Goal: Information Seeking & Learning: Learn about a topic

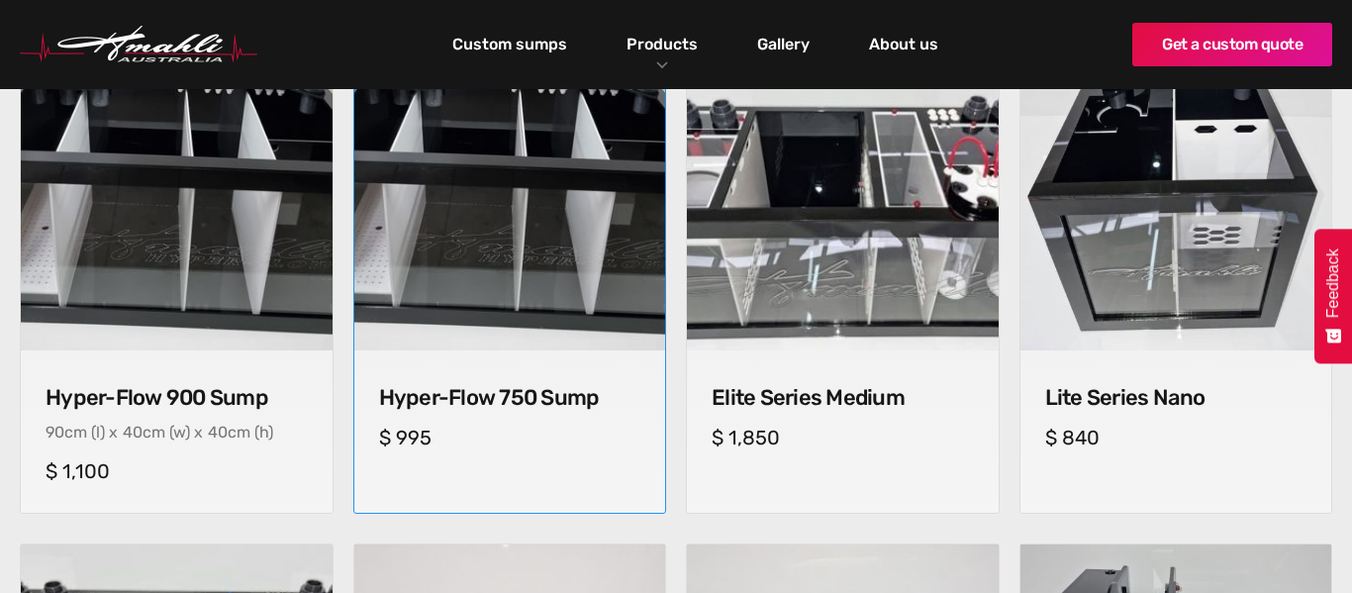
scroll to position [817, 0]
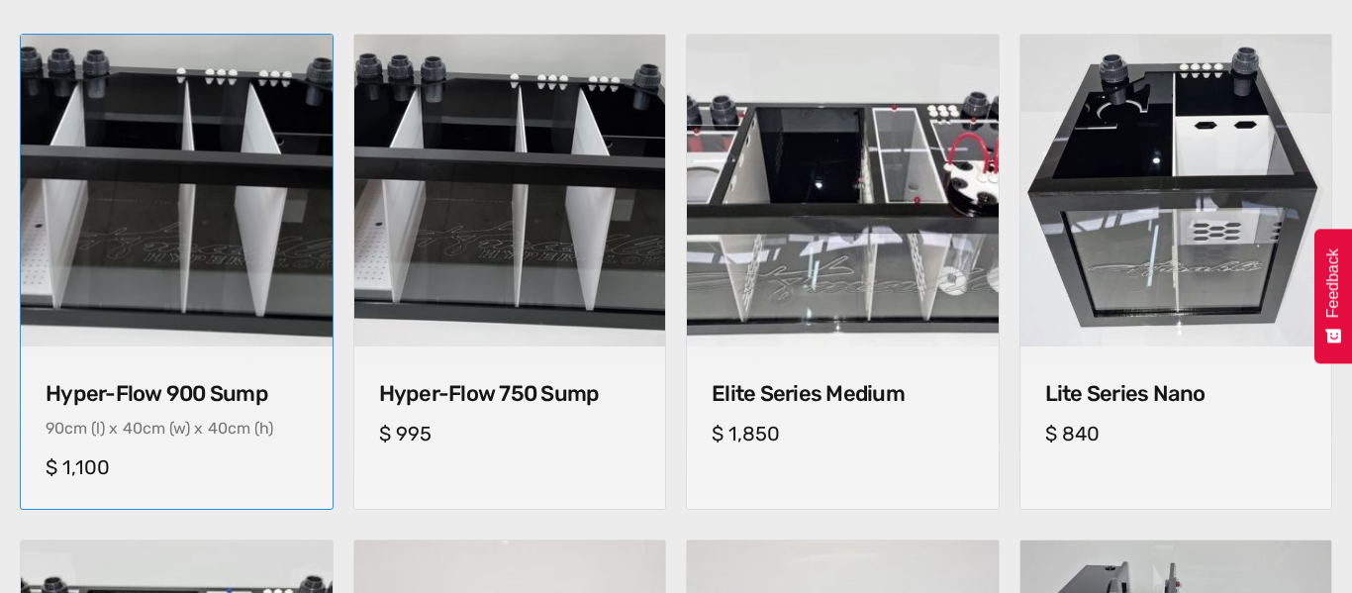
click at [217, 180] on img at bounding box center [176, 190] width 327 height 327
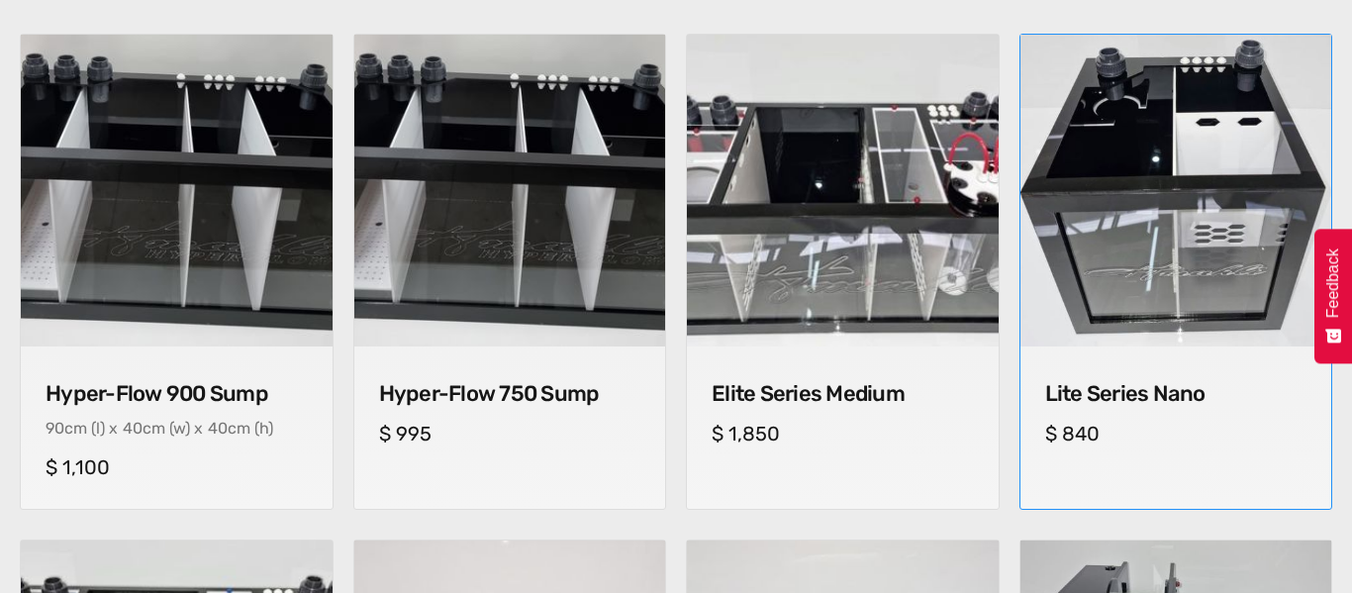
click at [1168, 185] on img at bounding box center [1176, 190] width 327 height 327
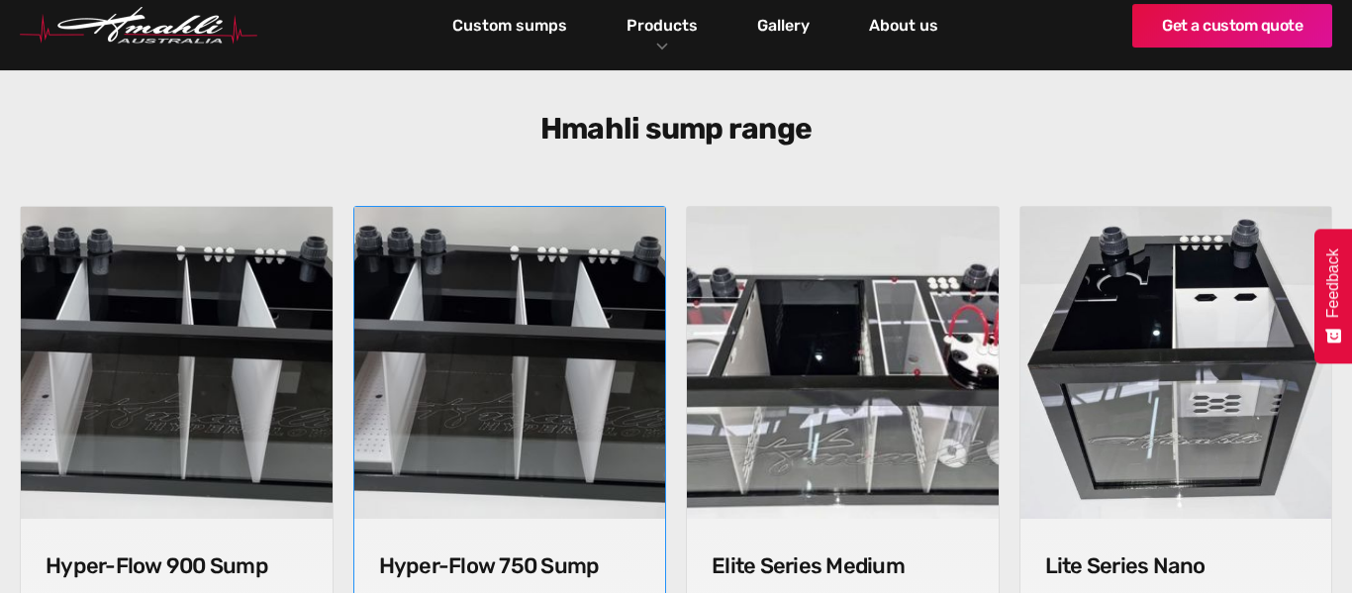
scroll to position [636, 0]
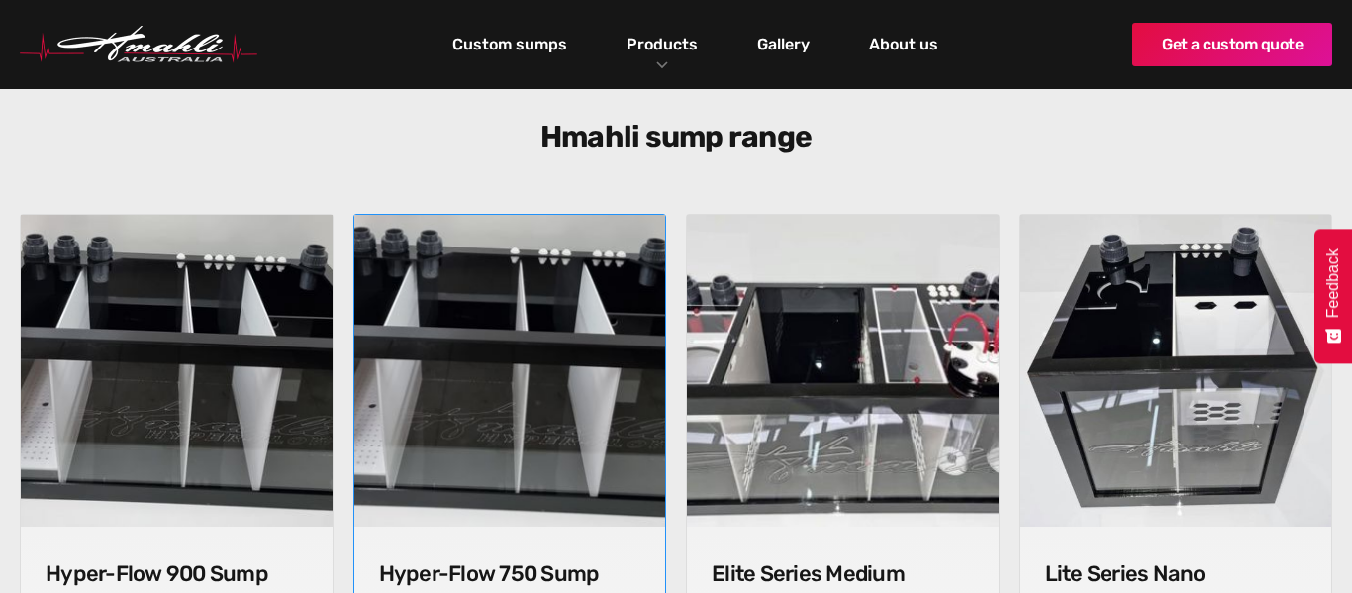
click at [498, 303] on img at bounding box center [509, 370] width 327 height 327
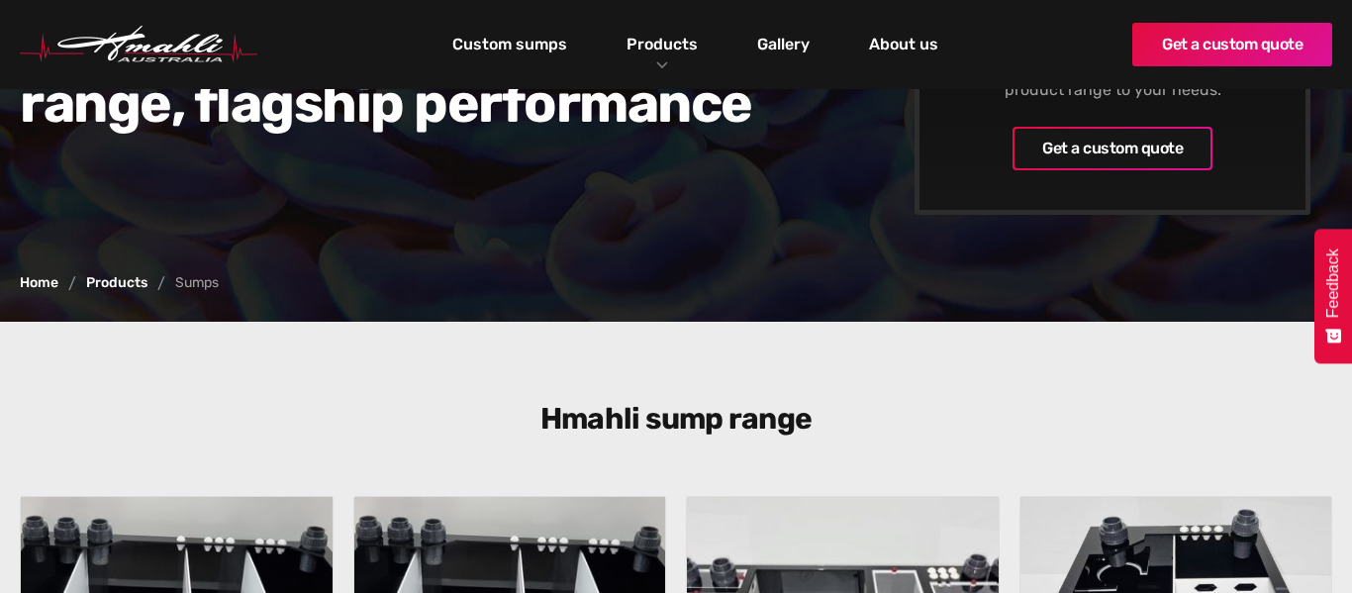
scroll to position [319, 0]
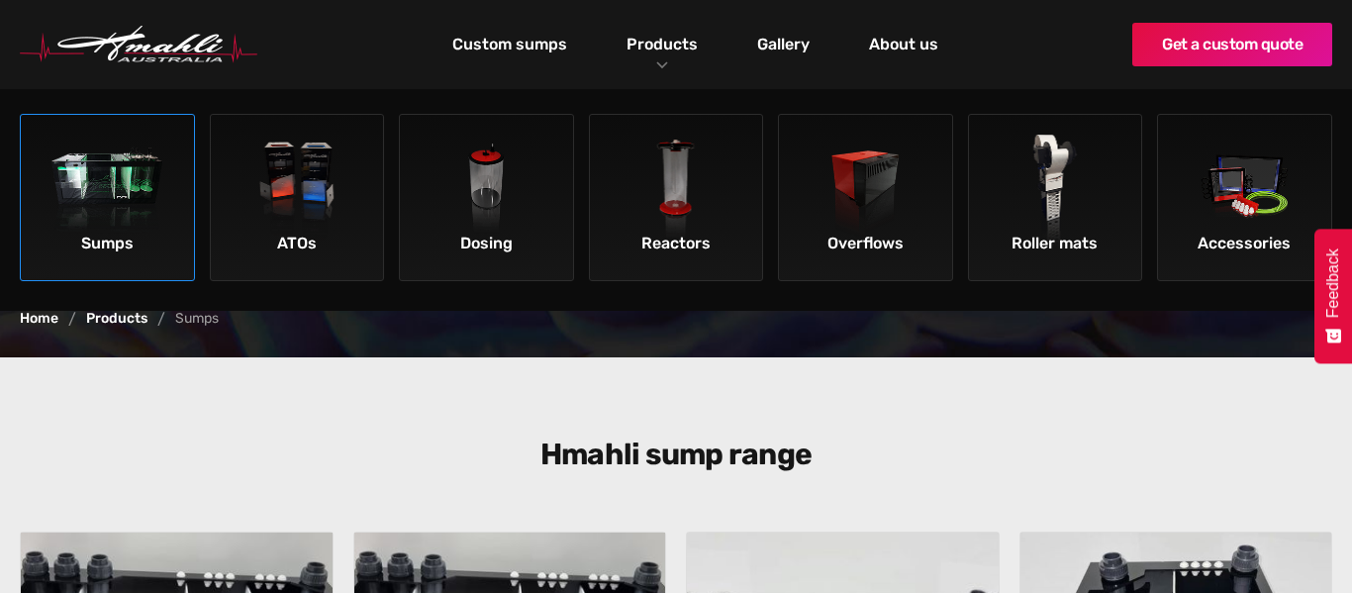
click at [98, 199] on img at bounding box center [107, 191] width 112 height 112
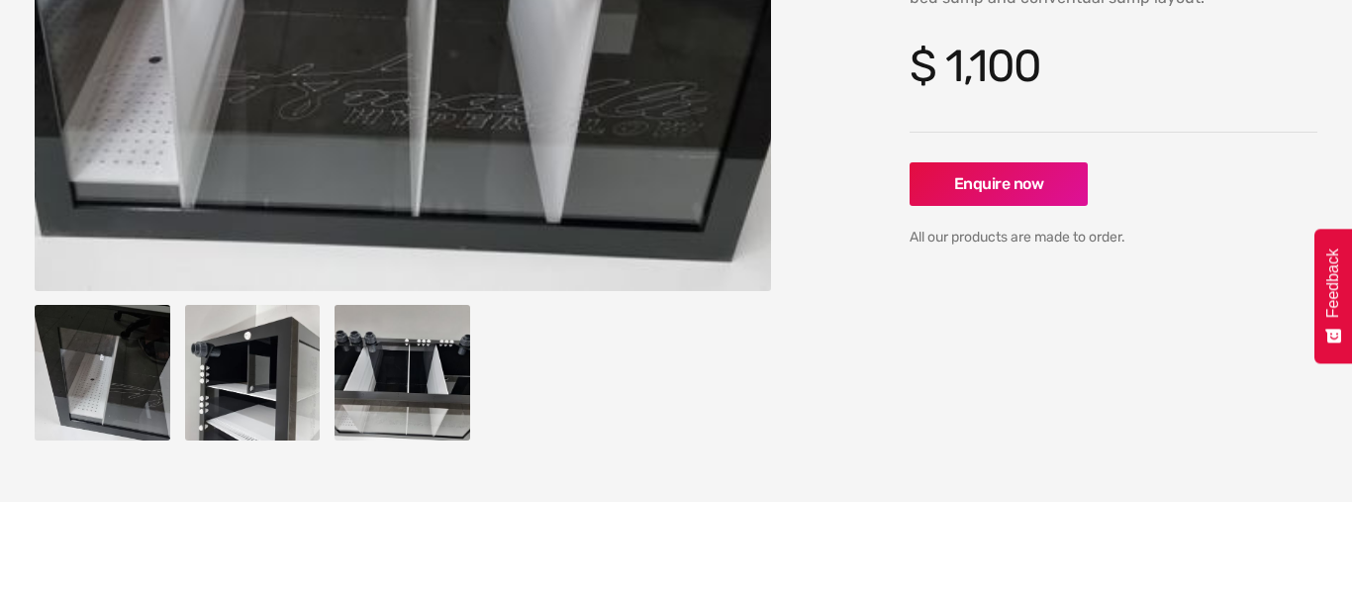
scroll to position [569, 0]
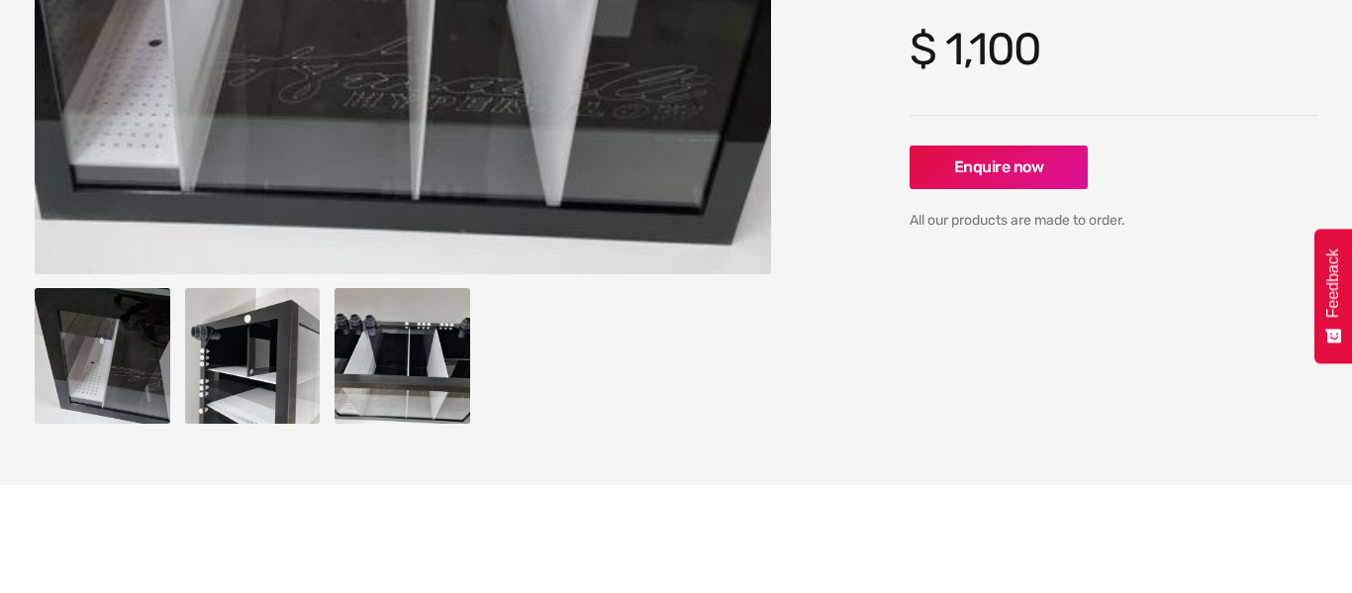
click at [268, 352] on img "open lightbox" at bounding box center [253, 356] width 136 height 136
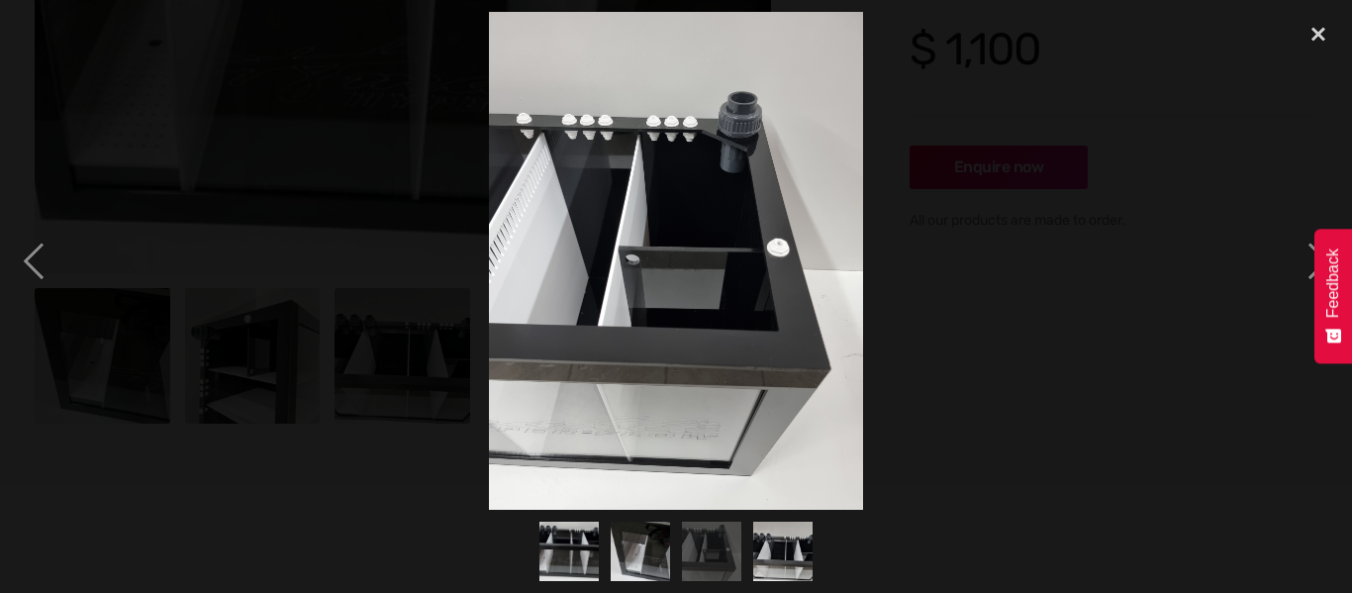
click at [324, 351] on div at bounding box center [676, 261] width 1352 height 498
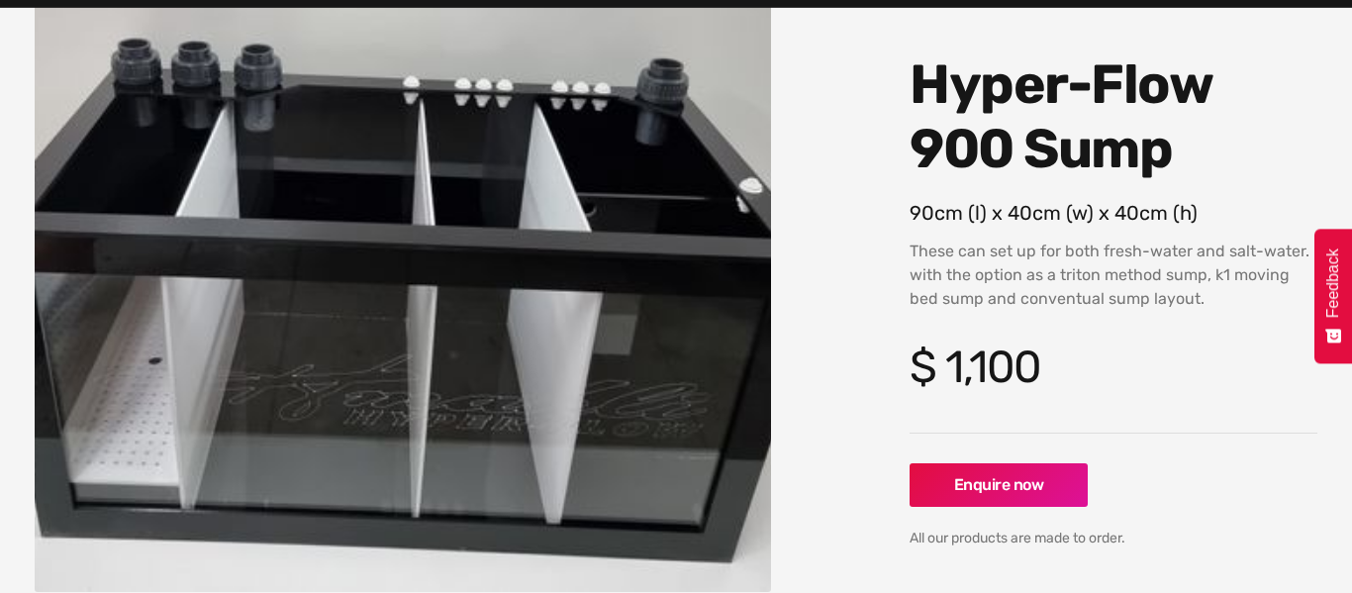
scroll to position [254, 0]
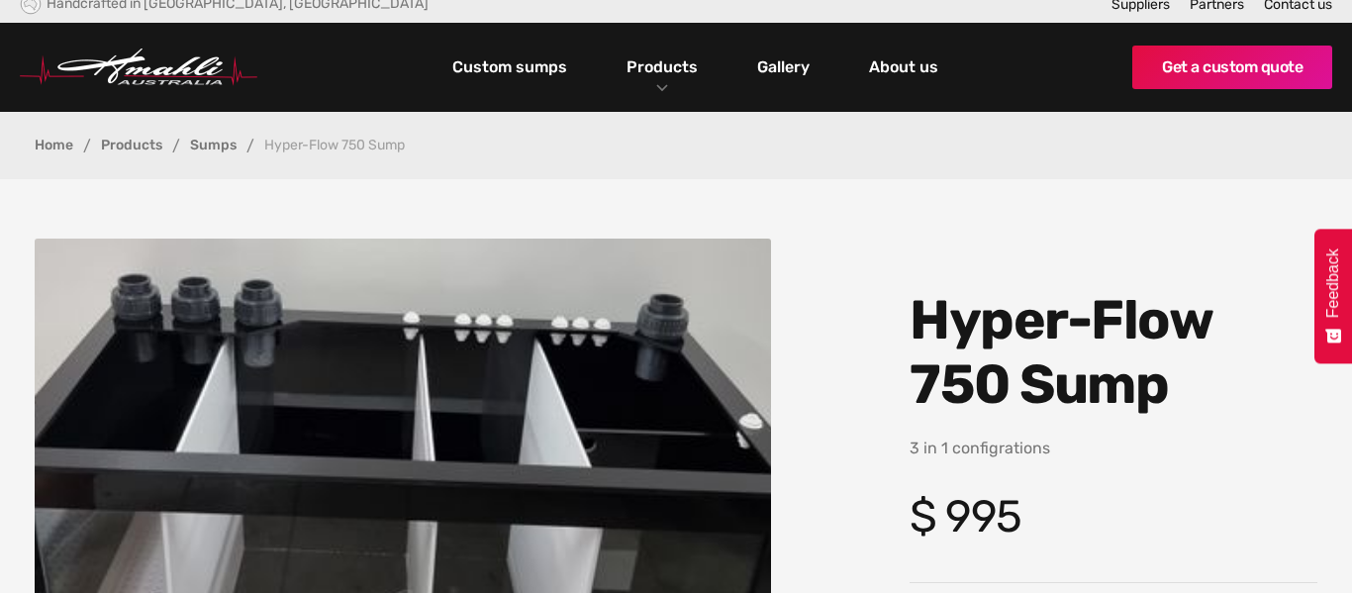
scroll to position [5, 0]
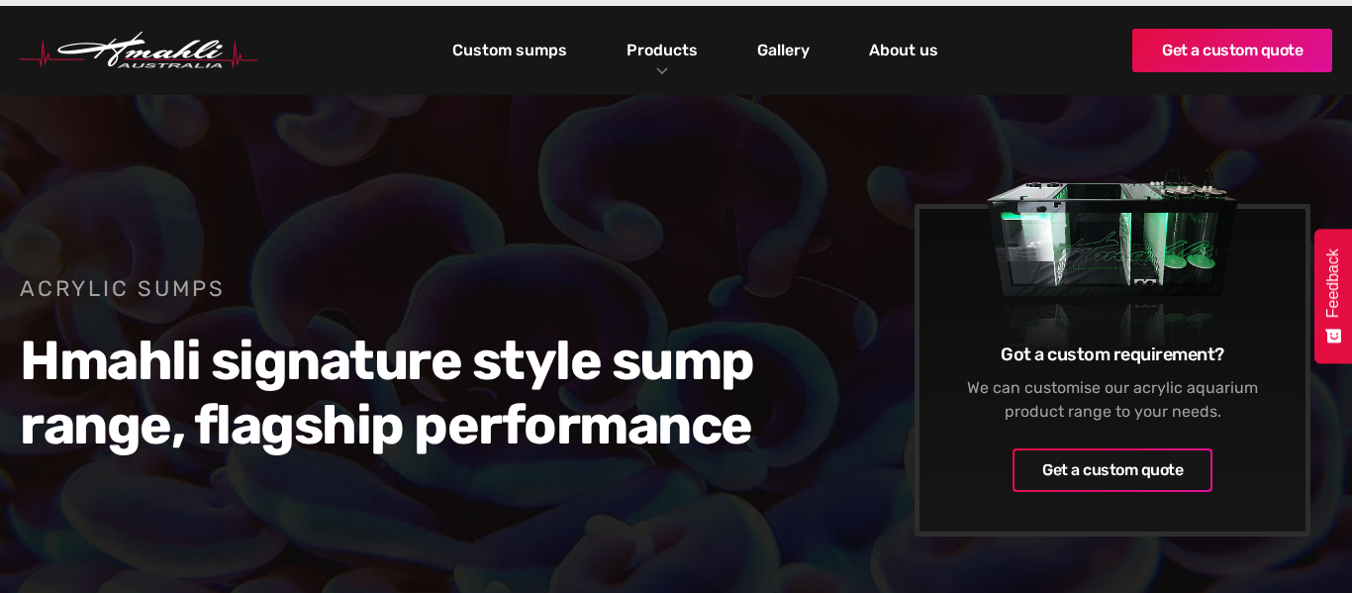
scroll to position [27, 0]
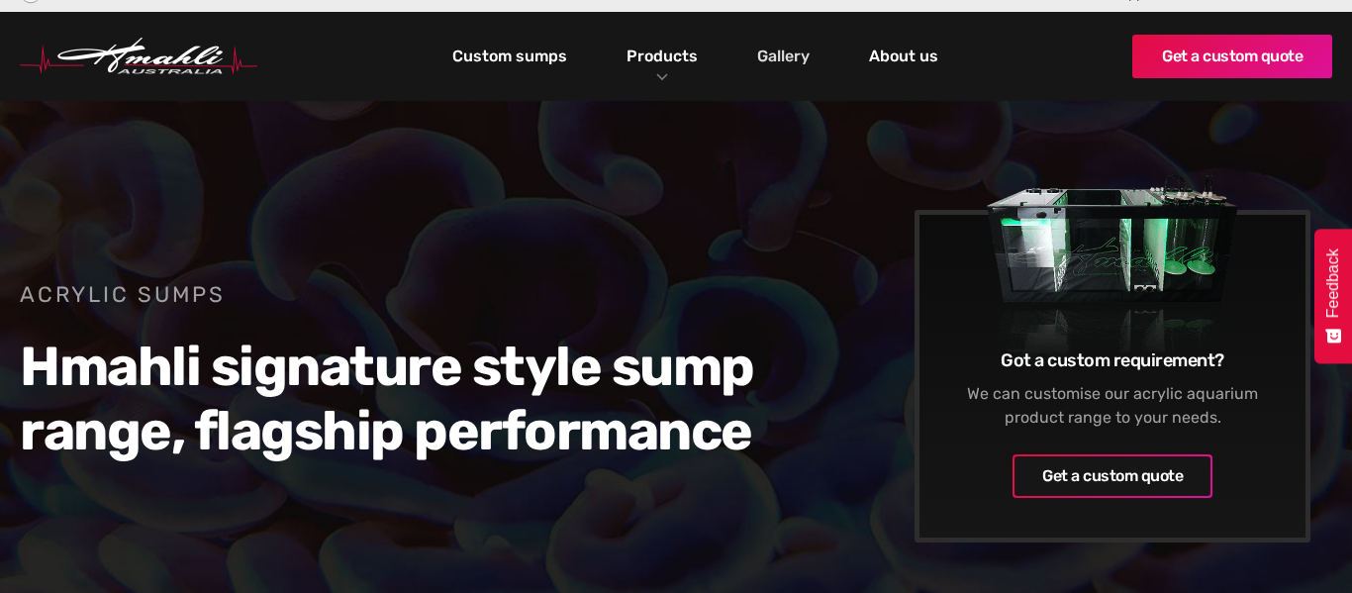
click at [780, 60] on link "Gallery" at bounding box center [783, 57] width 62 height 34
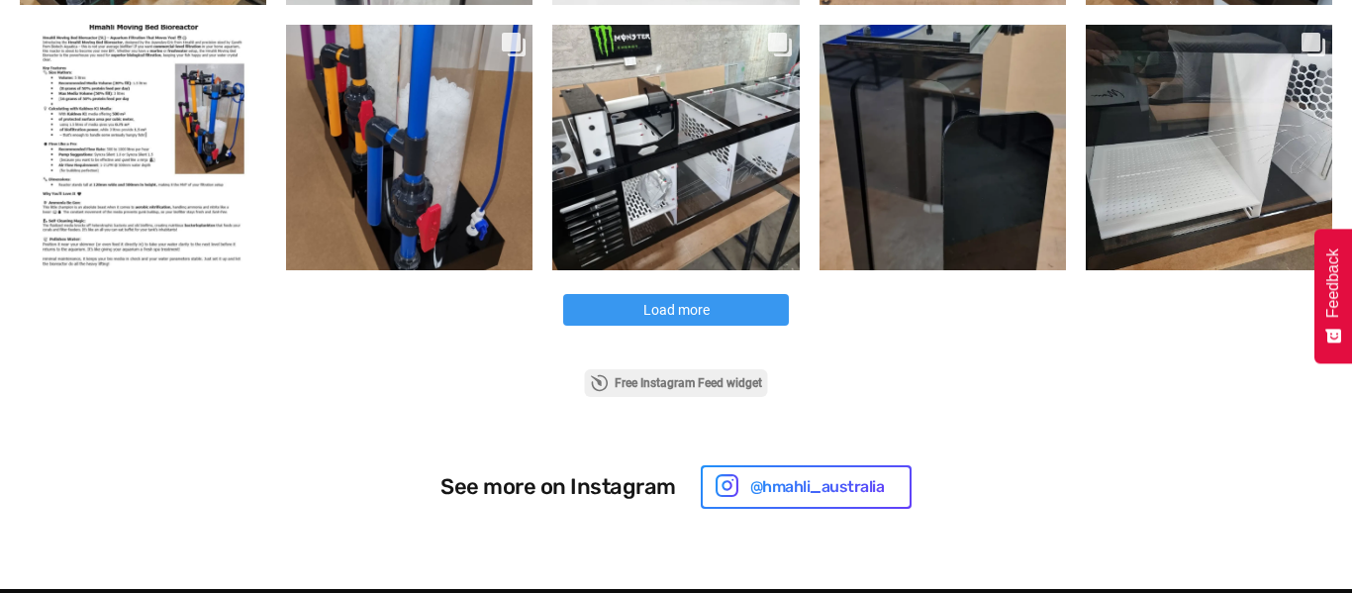
scroll to position [1191, 0]
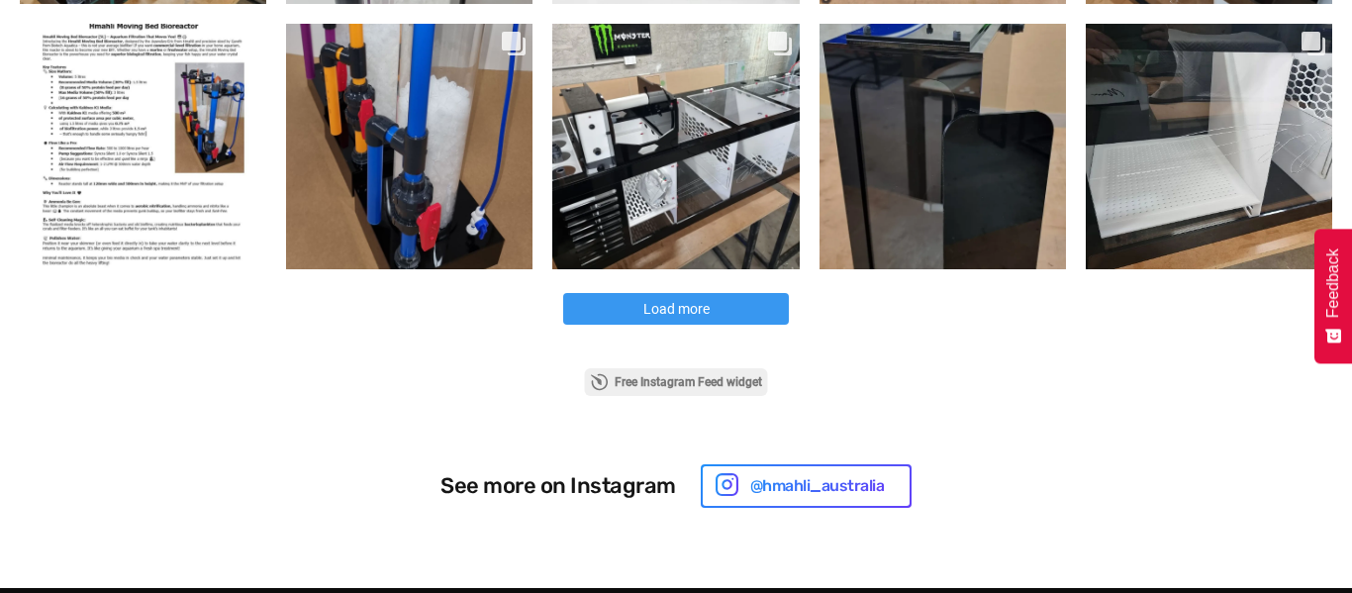
click at [663, 313] on span "Load more" at bounding box center [676, 309] width 66 height 16
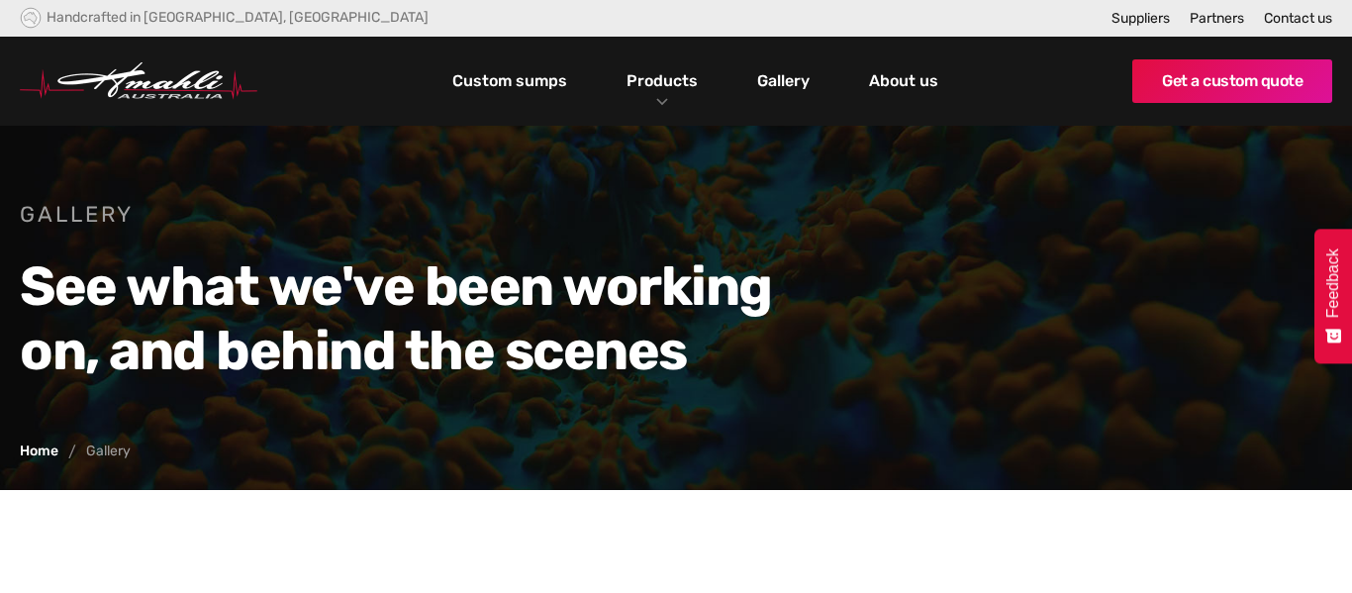
scroll to position [0, 0]
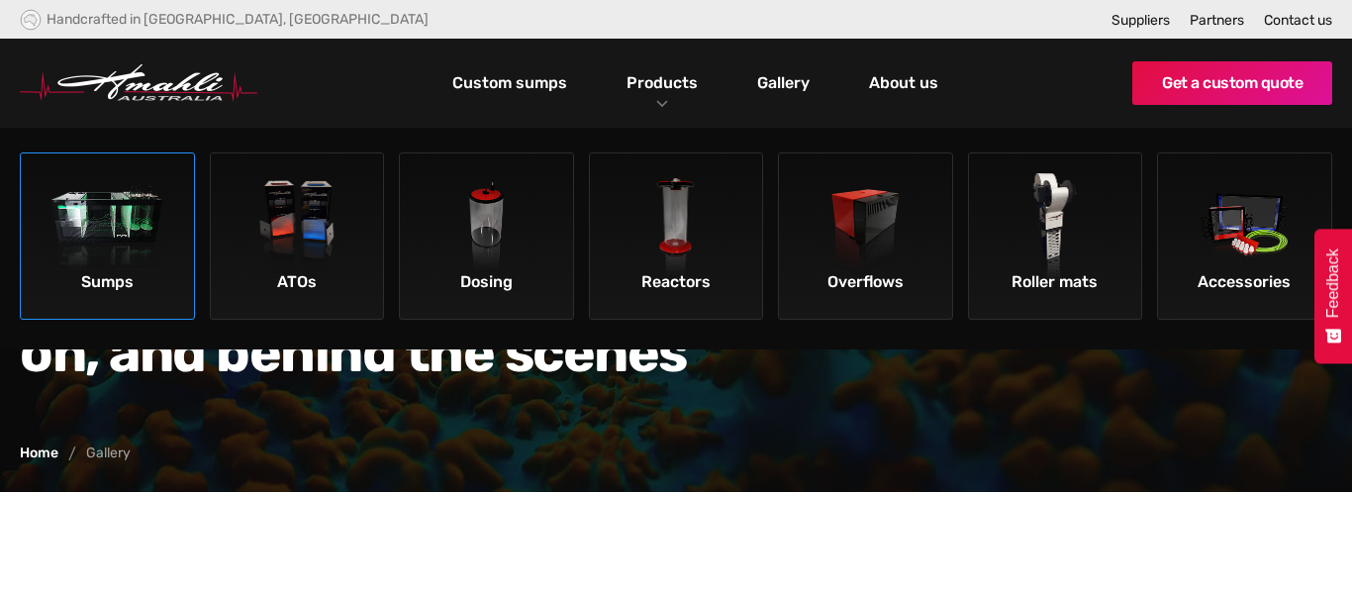
click at [127, 200] on img at bounding box center [107, 229] width 112 height 112
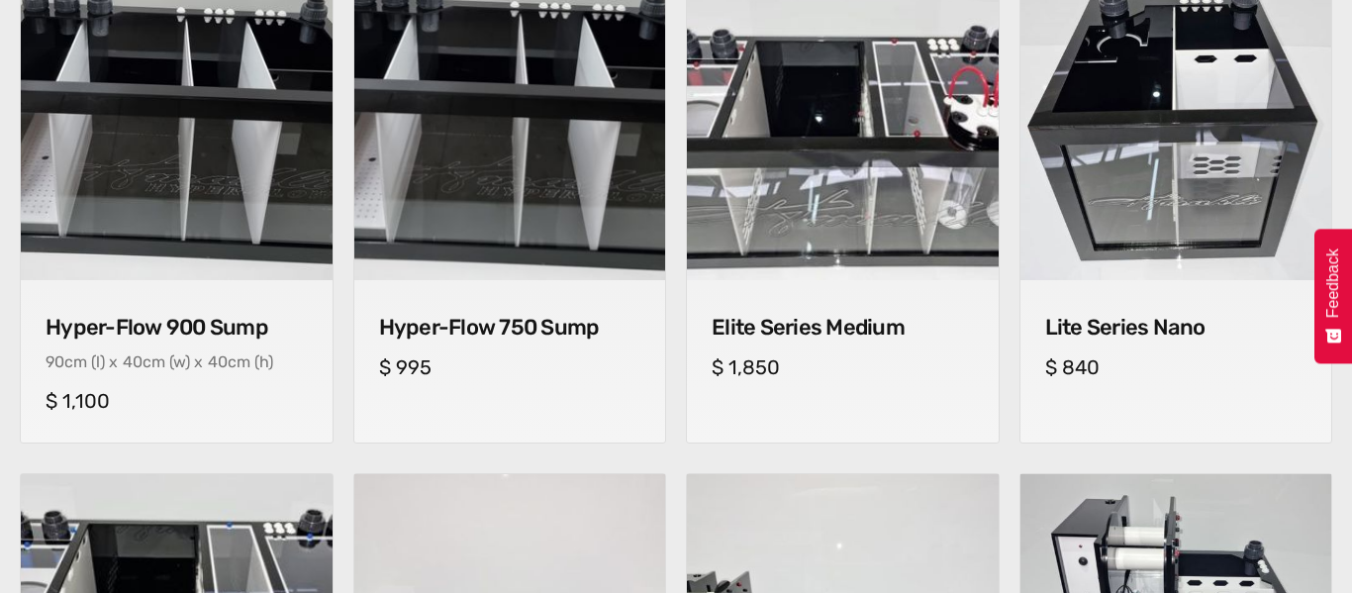
scroll to position [900, 0]
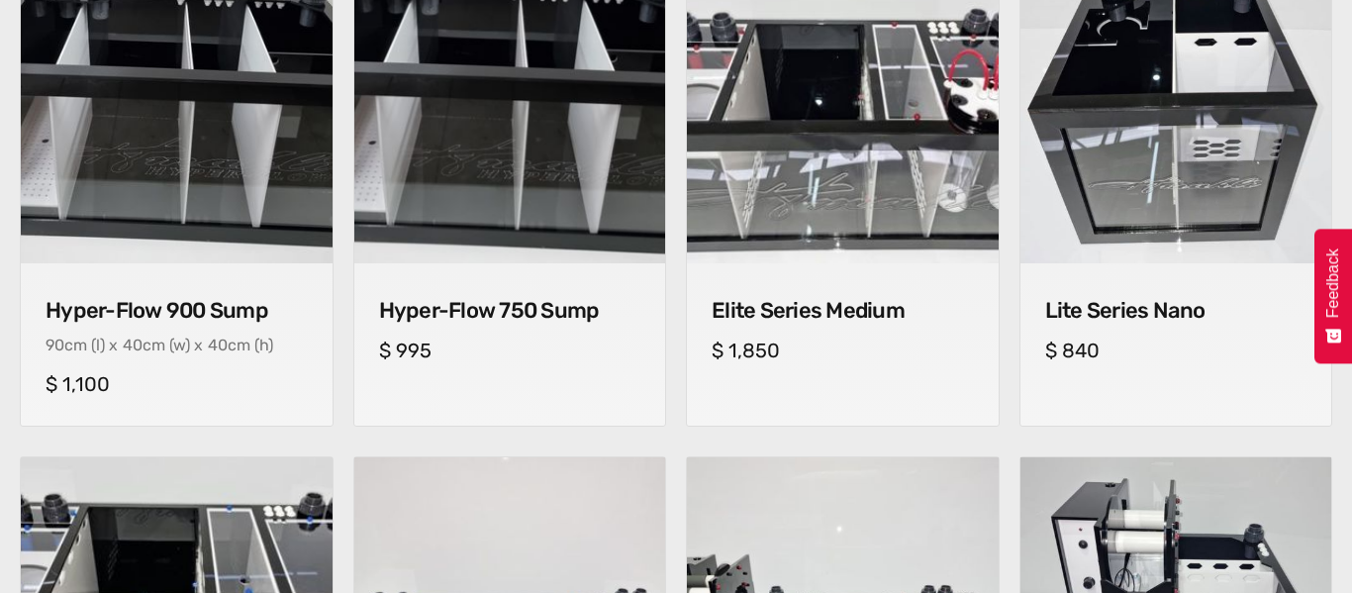
click at [537, 294] on div "Hyper-Flow 750 Sump cm (l) x cm (w) x cm (h) $ 995" at bounding box center [510, 327] width 312 height 129
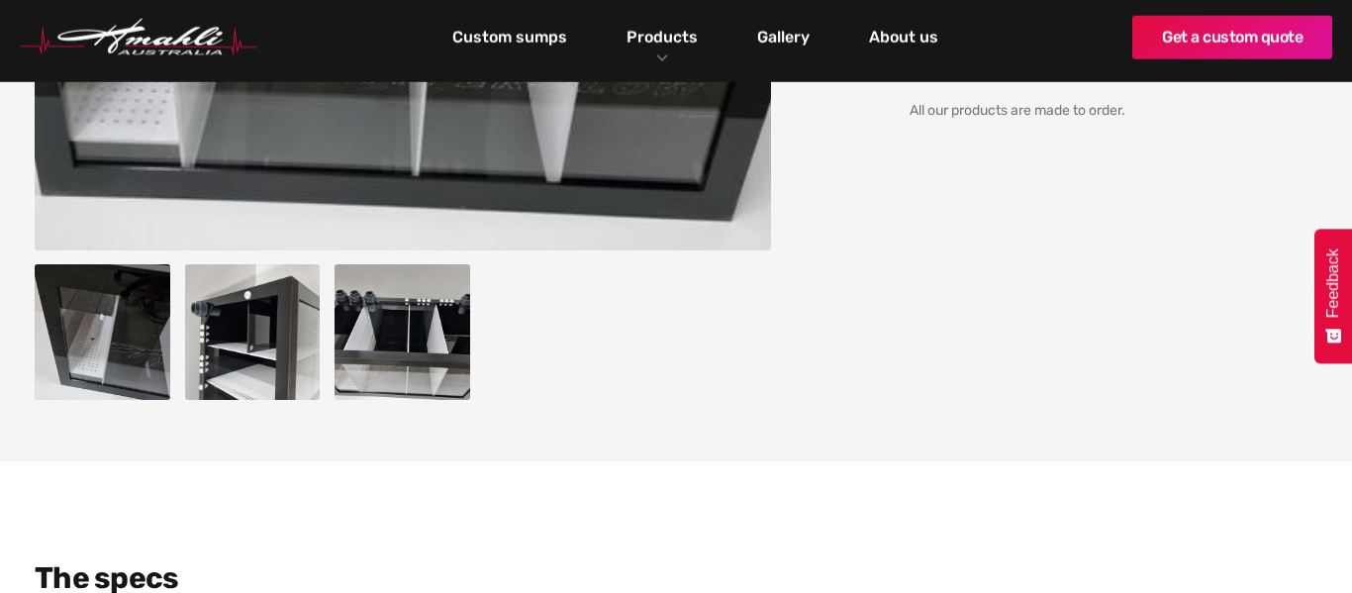
scroll to position [603, 0]
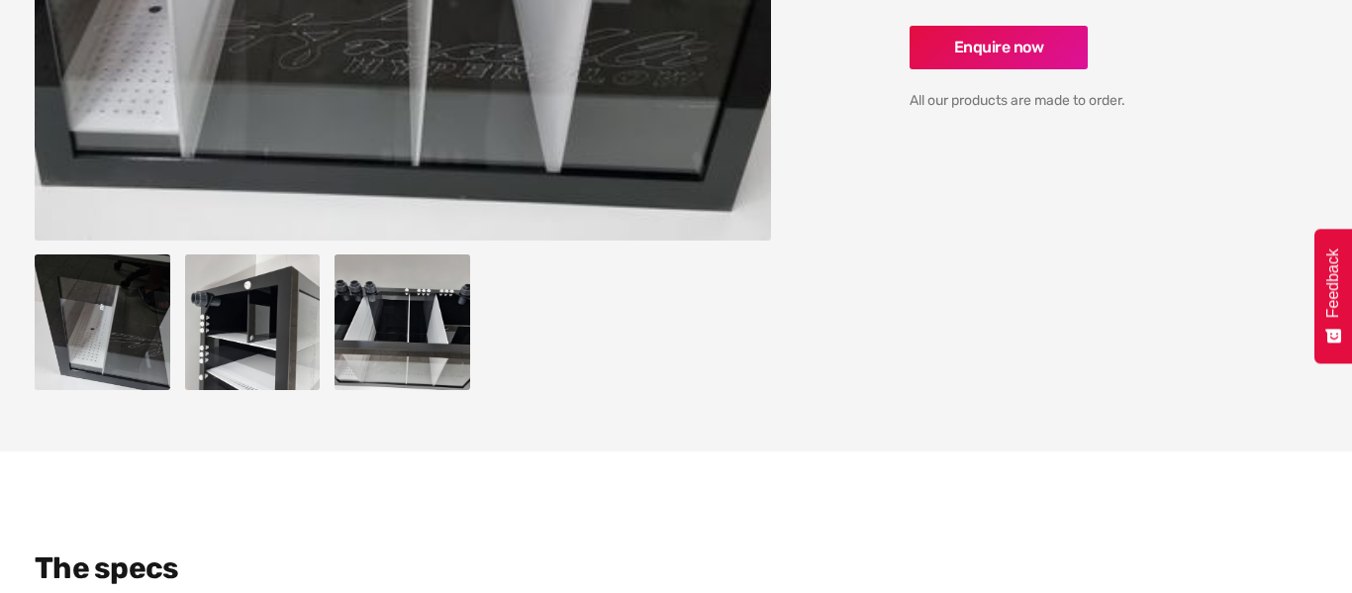
click at [251, 294] on img "open lightbox" at bounding box center [253, 322] width 136 height 136
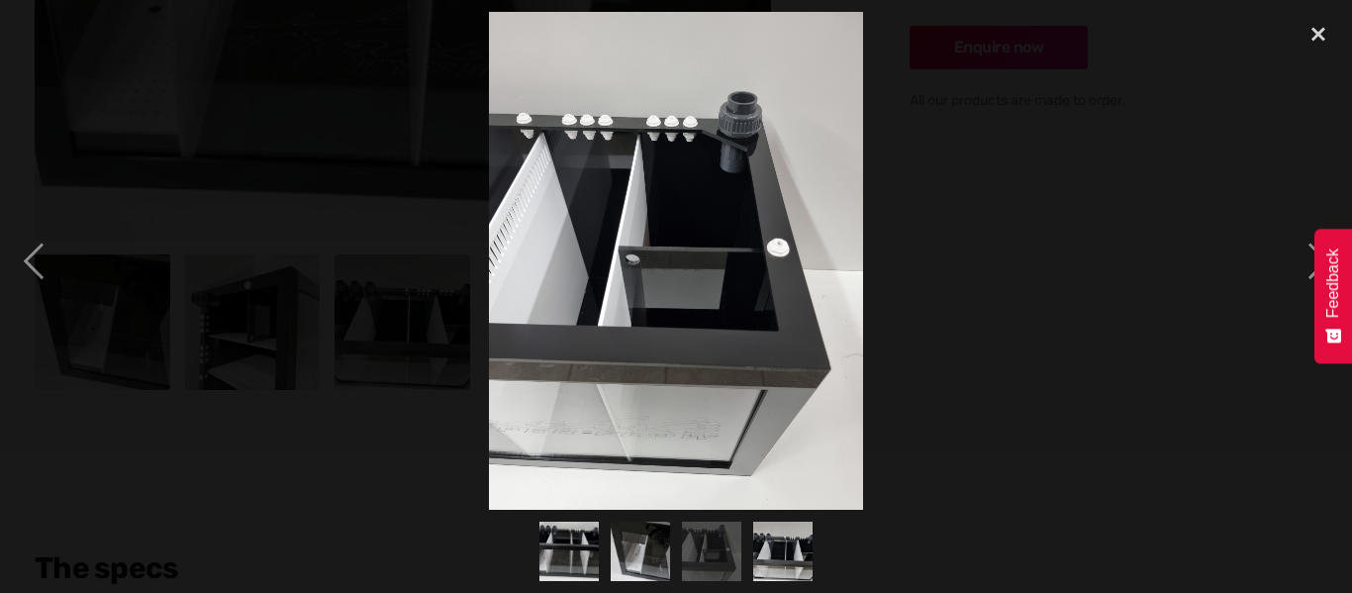
click at [667, 541] on img "show item 2 of 4" at bounding box center [641, 551] width 64 height 59
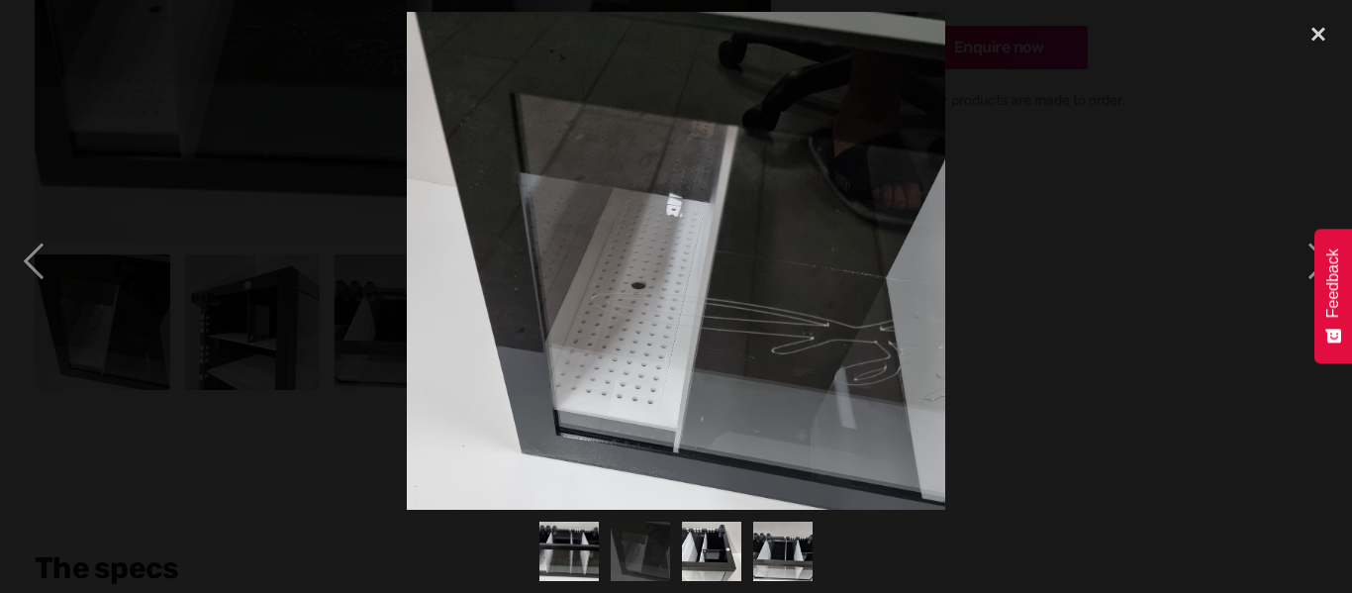
click at [707, 553] on img "show item 3 of 4" at bounding box center [711, 551] width 59 height 79
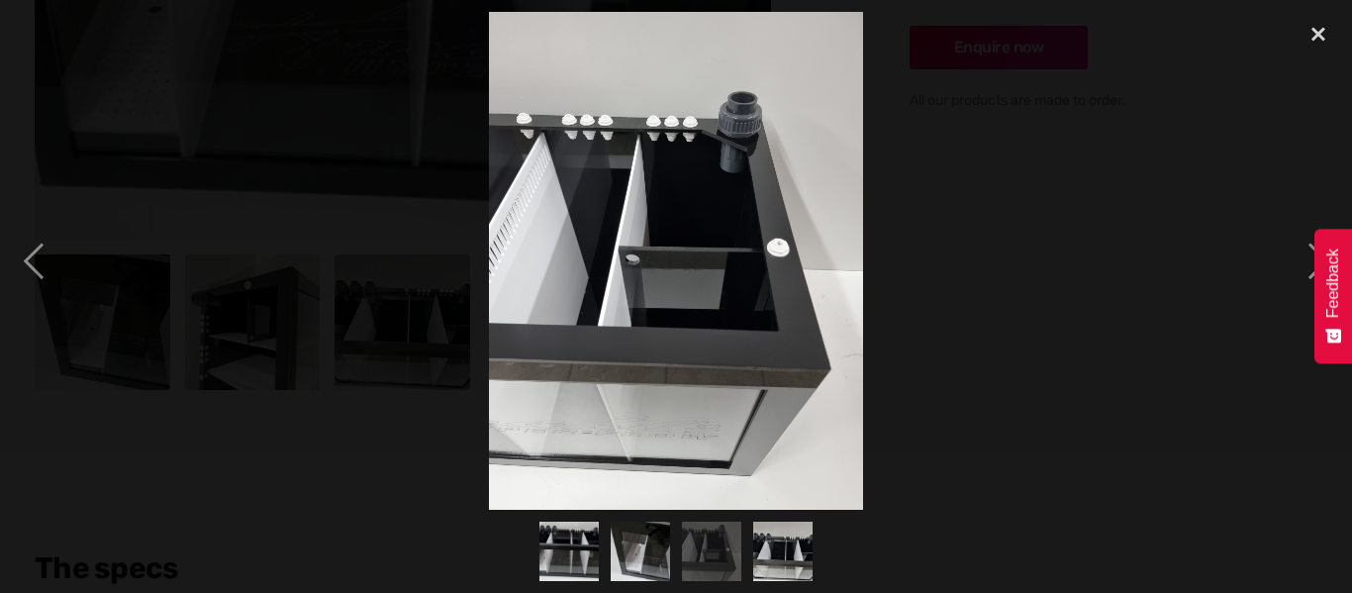
click at [775, 565] on img "show item 4 of 4" at bounding box center [782, 551] width 79 height 59
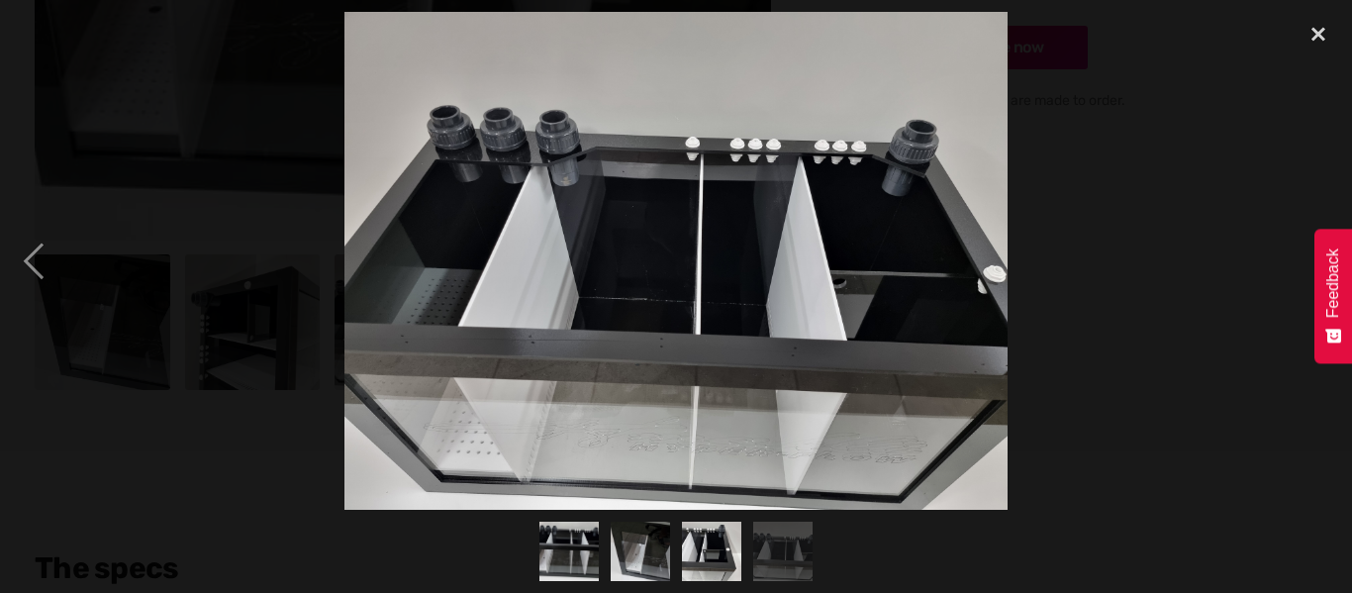
click at [1087, 286] on div at bounding box center [676, 261] width 1352 height 498
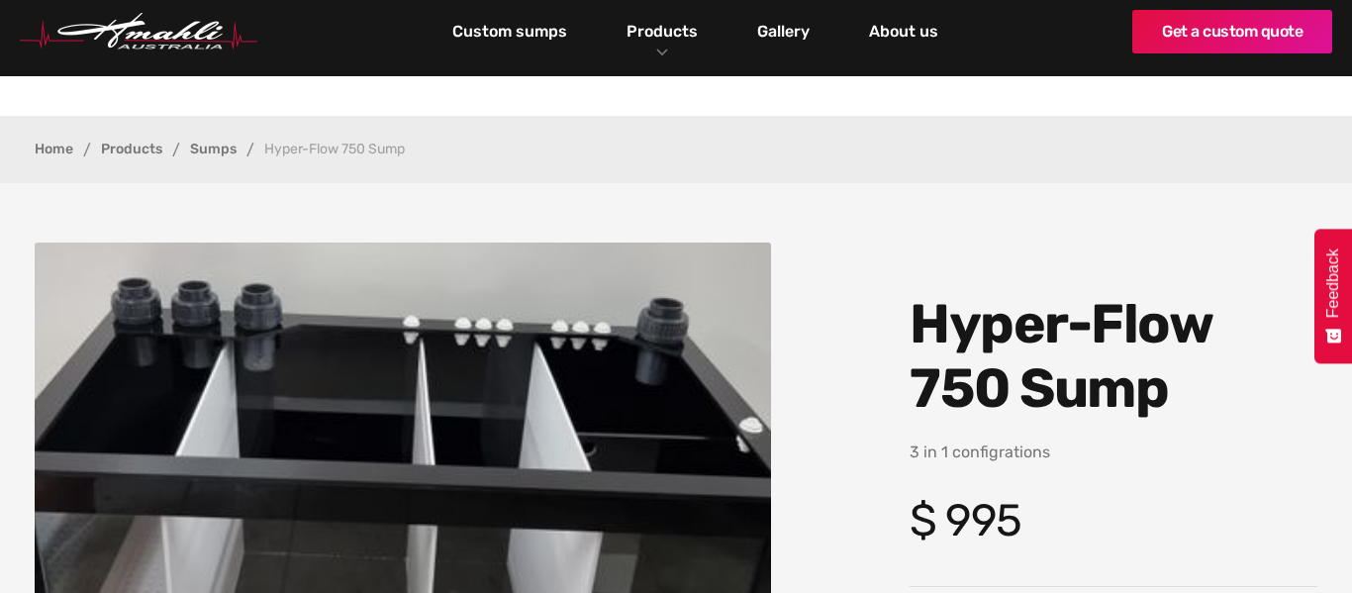
scroll to position [0, 0]
